Goal: Understand process/instructions: Learn how to perform a task or action

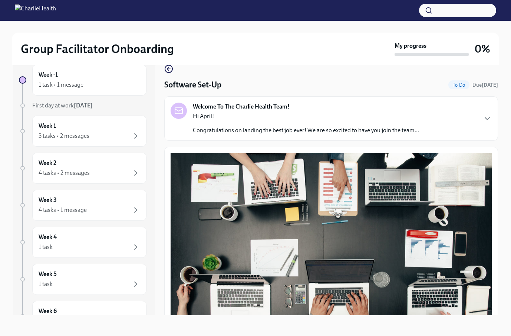
scroll to position [167, 0]
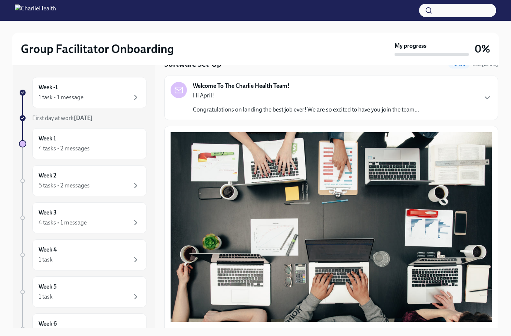
scroll to position [2, 0]
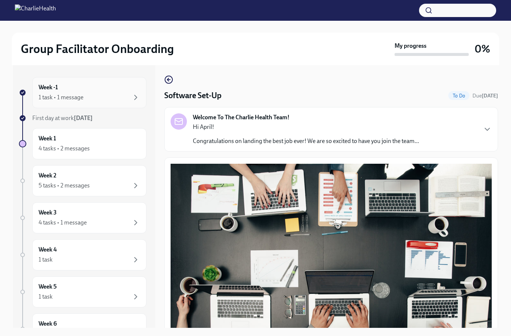
click at [112, 96] on div "1 task • 1 message" at bounding box center [90, 97] width 102 height 9
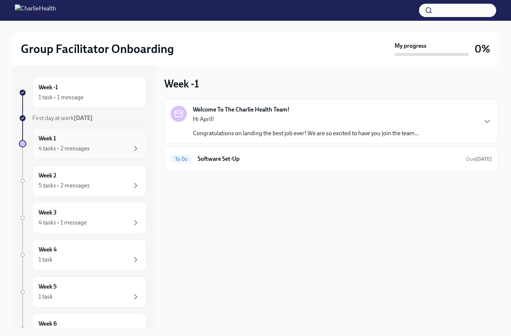
click at [86, 144] on div "Week 1 4 tasks • 2 messages" at bounding box center [90, 143] width 102 height 19
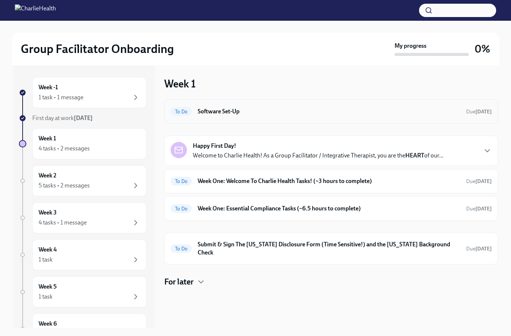
click at [402, 113] on h6 "Software Set-Up" at bounding box center [328, 111] width 262 height 8
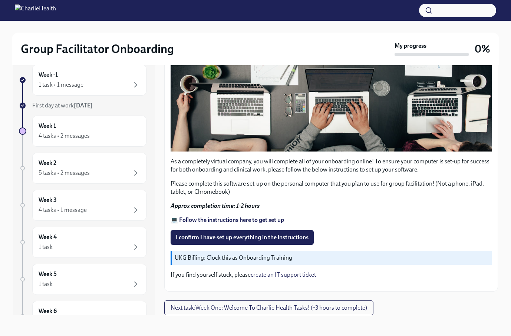
scroll to position [13, 0]
click at [241, 238] on span "I confirm I have set up everything in the instructions" at bounding box center [242, 237] width 133 height 7
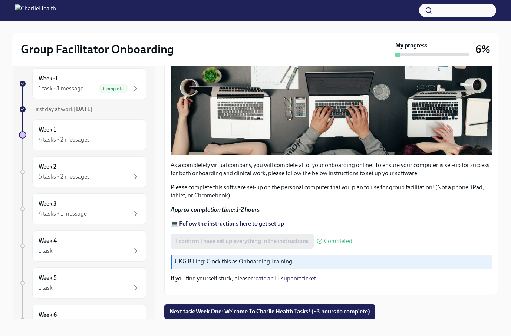
scroll to position [10, 0]
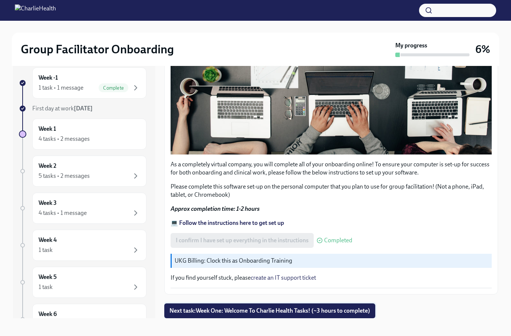
click at [274, 311] on span "Next task : Week One: Welcome To Charlie Health Tasks! (~3 hours to complete)" at bounding box center [269, 310] width 200 height 7
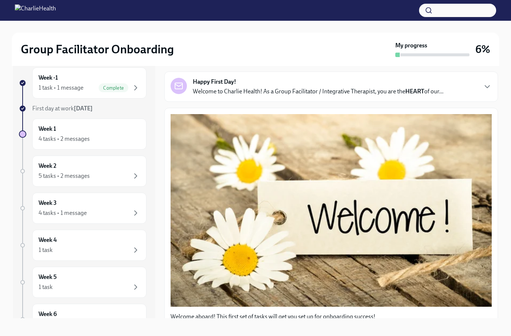
scroll to position [34, 0]
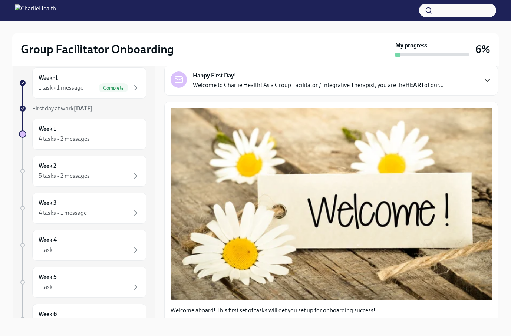
click at [485, 79] on icon "button" at bounding box center [487, 80] width 4 height 2
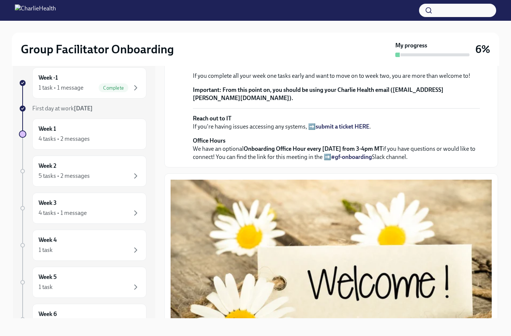
scroll to position [156, 0]
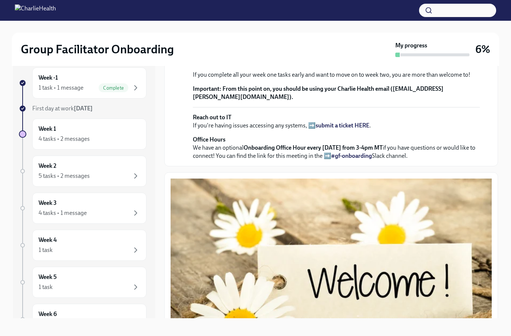
click at [232, 65] on p "Your Dado onboarding plan will keep you on track of tasks via your personalized…" at bounding box center [336, 57] width 287 height 16
click at [227, 65] on p "Your Dado onboarding plan will keep you on track of tasks via your personalized…" at bounding box center [336, 57] width 287 height 16
click at [272, 64] on strong "view the FULL onboarding plan HERE" at bounding box center [308, 60] width 96 height 7
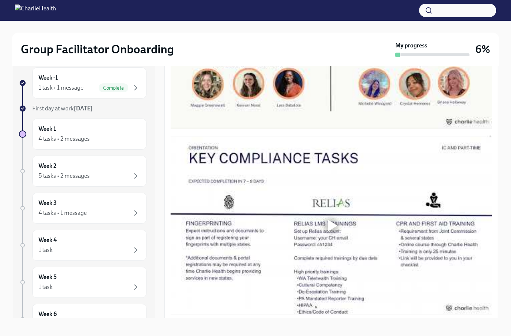
scroll to position [695, 0]
click at [334, 45] on div at bounding box center [333, 39] width 10 height 12
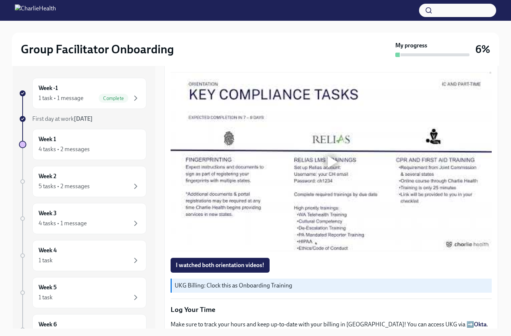
scroll to position [577, 0]
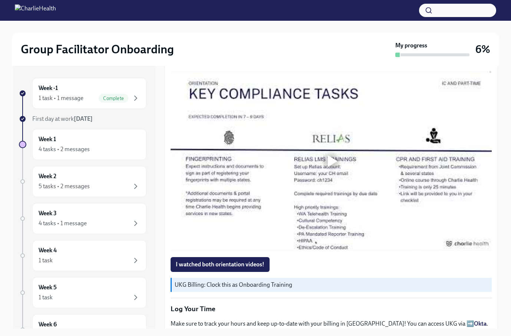
click at [325, 165] on div at bounding box center [331, 161] width 24 height 24
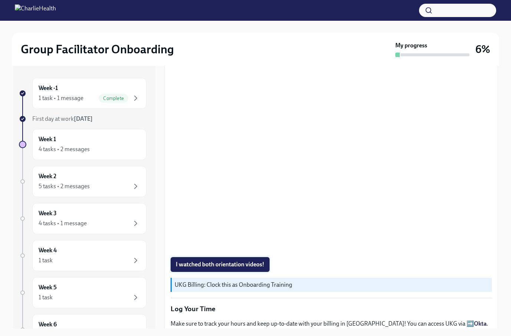
click at [199, 264] on span "I watched both orientation videos!" at bounding box center [220, 264] width 89 height 7
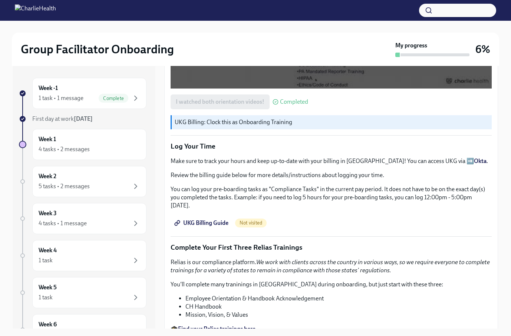
scroll to position [744, 0]
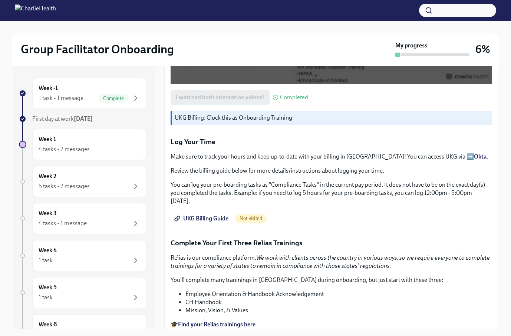
click at [212, 215] on span "UKG Billing Guide" at bounding box center [202, 218] width 53 height 7
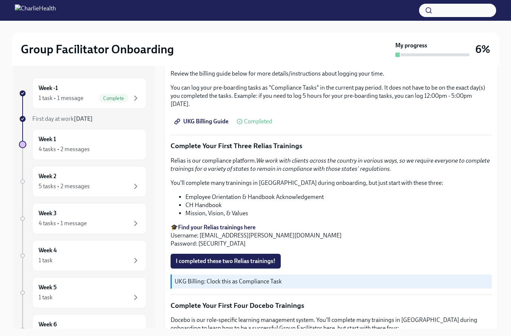
scroll to position [846, 0]
